Goal: Task Accomplishment & Management: Manage account settings

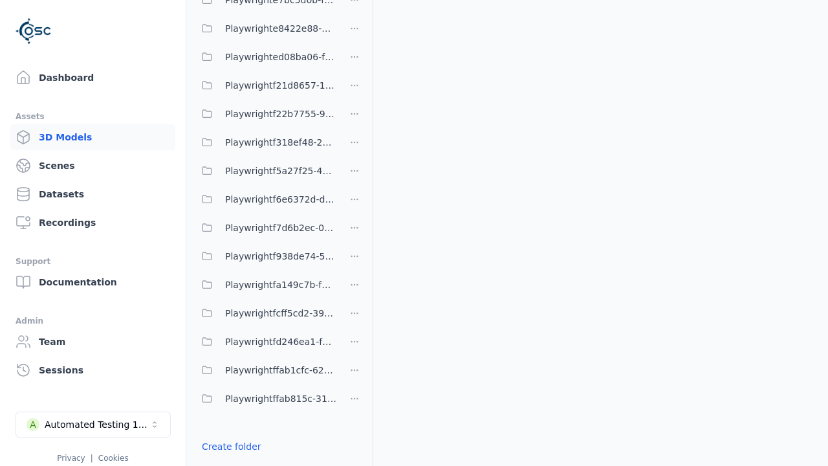
click at [227, 446] on link "Create folder" at bounding box center [232, 446] width 60 height 13
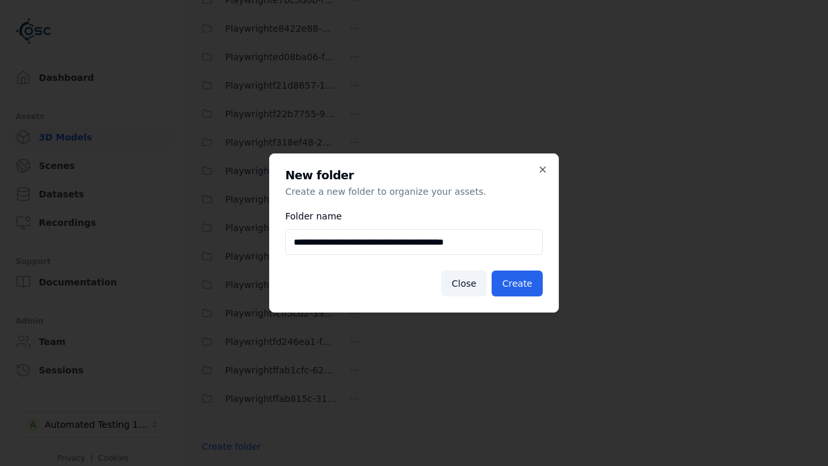
type input "**********"
click at [519, 283] on button "Create" at bounding box center [517, 283] width 51 height 26
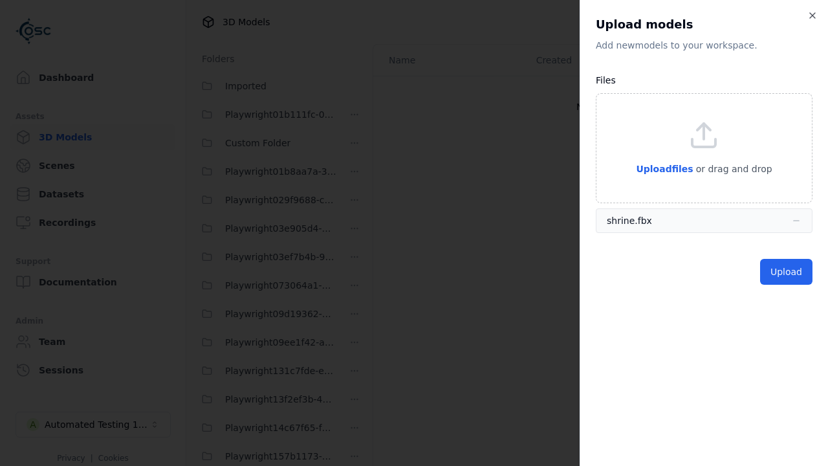
click at [788, 272] on button "Upload" at bounding box center [786, 272] width 52 height 26
